Goal: Transaction & Acquisition: Obtain resource

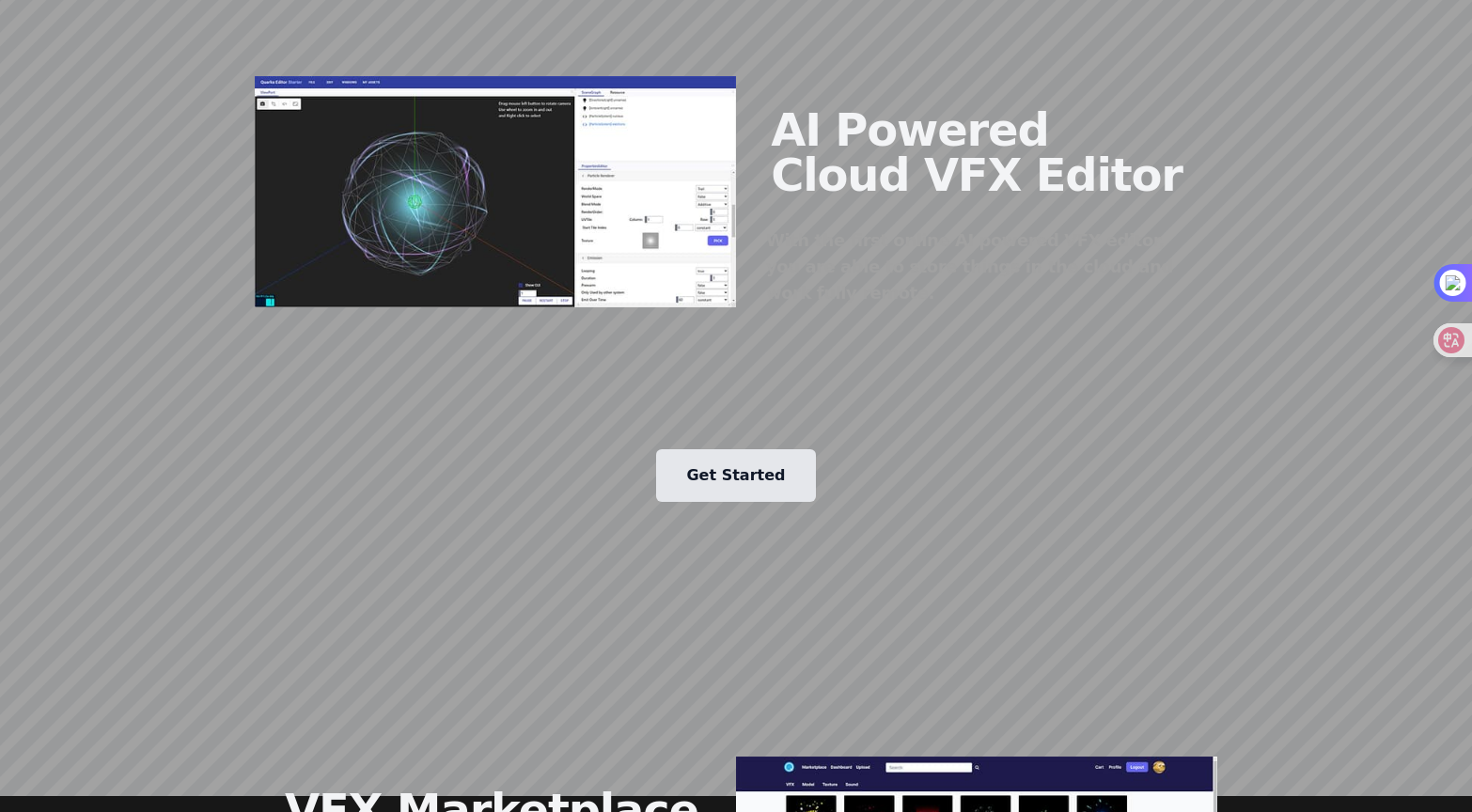
scroll to position [1740, 0]
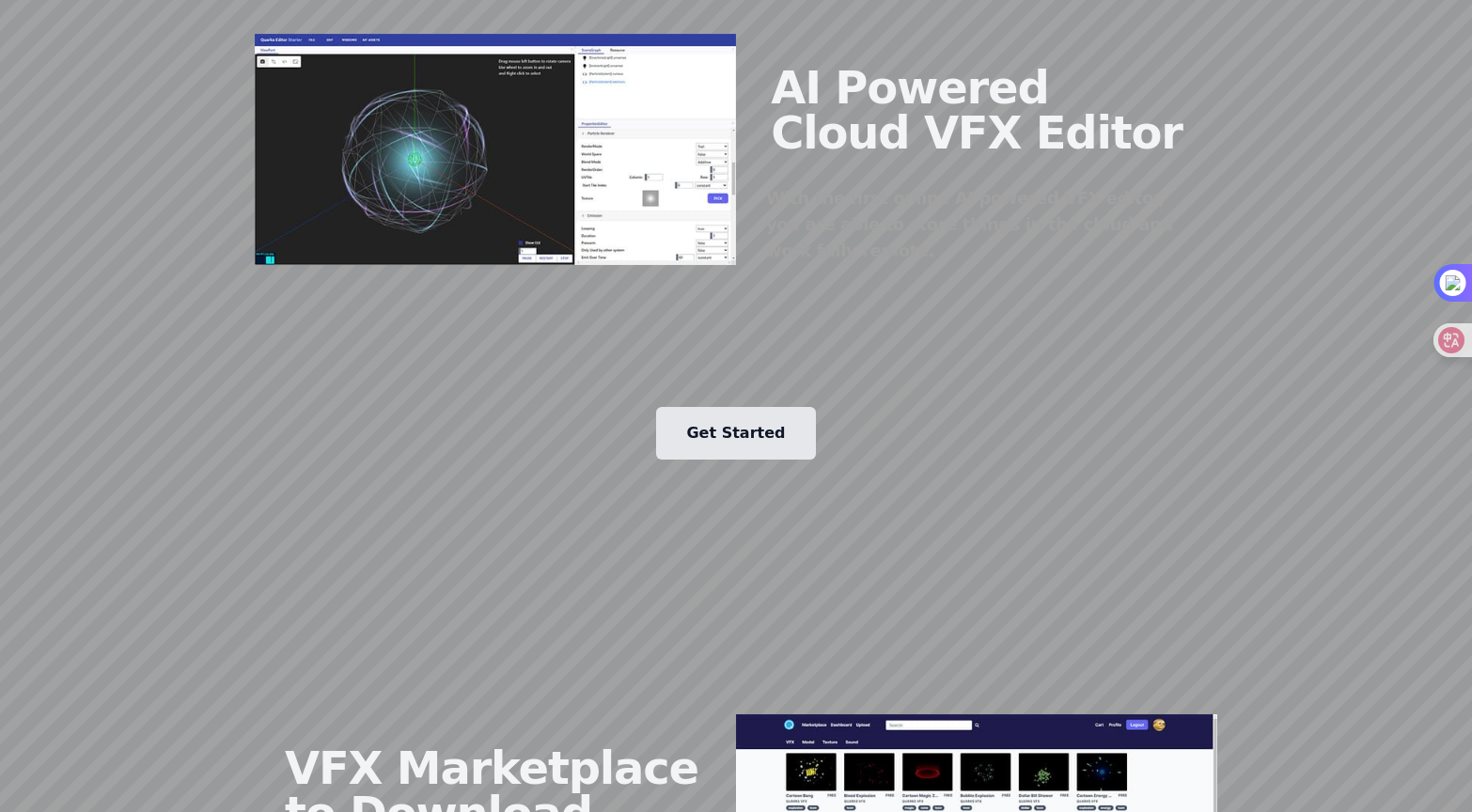
click at [707, 406] on link "Get Started" at bounding box center [735, 432] width 159 height 52
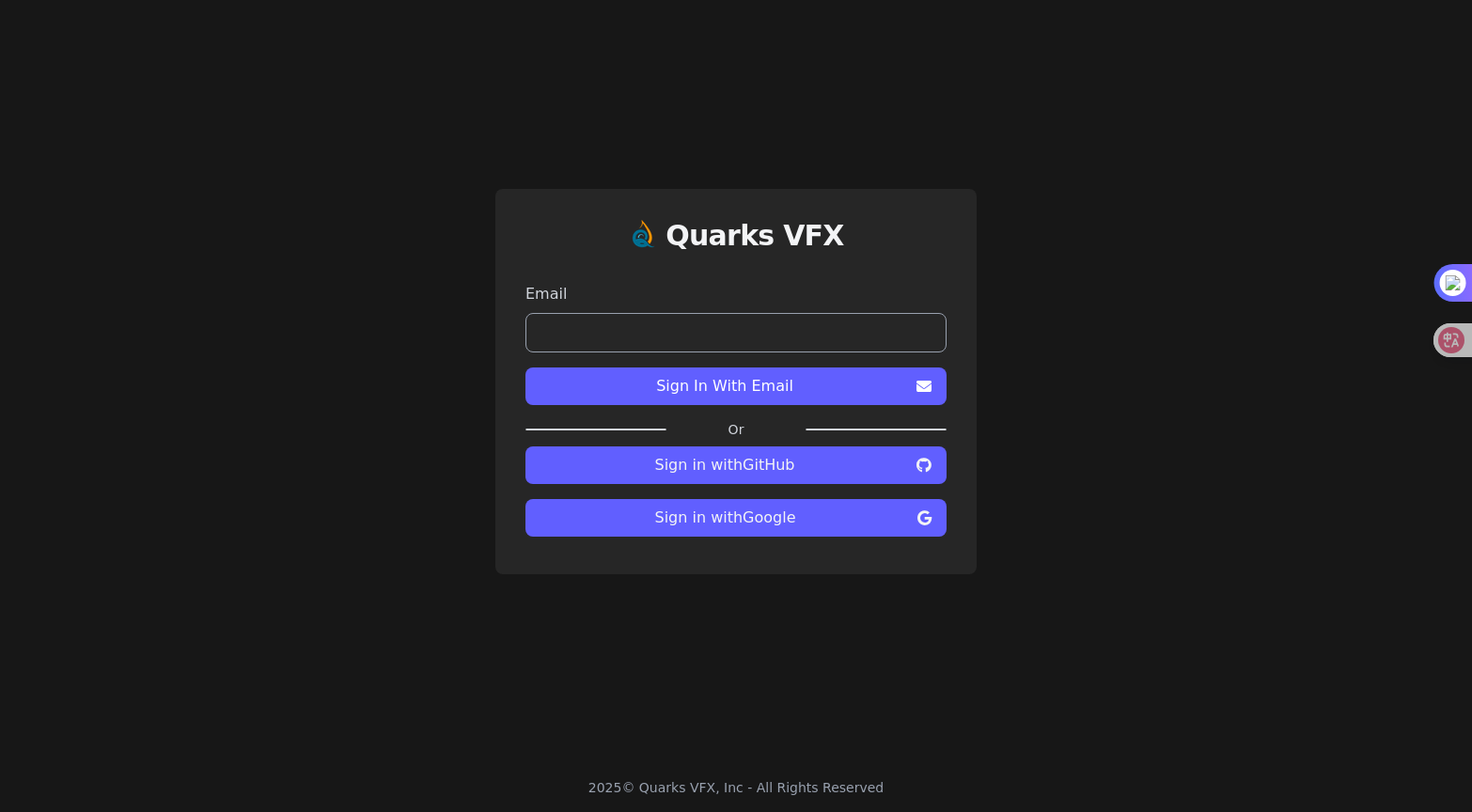
click at [613, 462] on span "Sign in with GitHub" at bounding box center [725, 465] width 368 height 23
click at [703, 466] on span "Sign in with GitHub" at bounding box center [725, 465] width 368 height 23
